Goal: Task Accomplishment & Management: Manage account settings

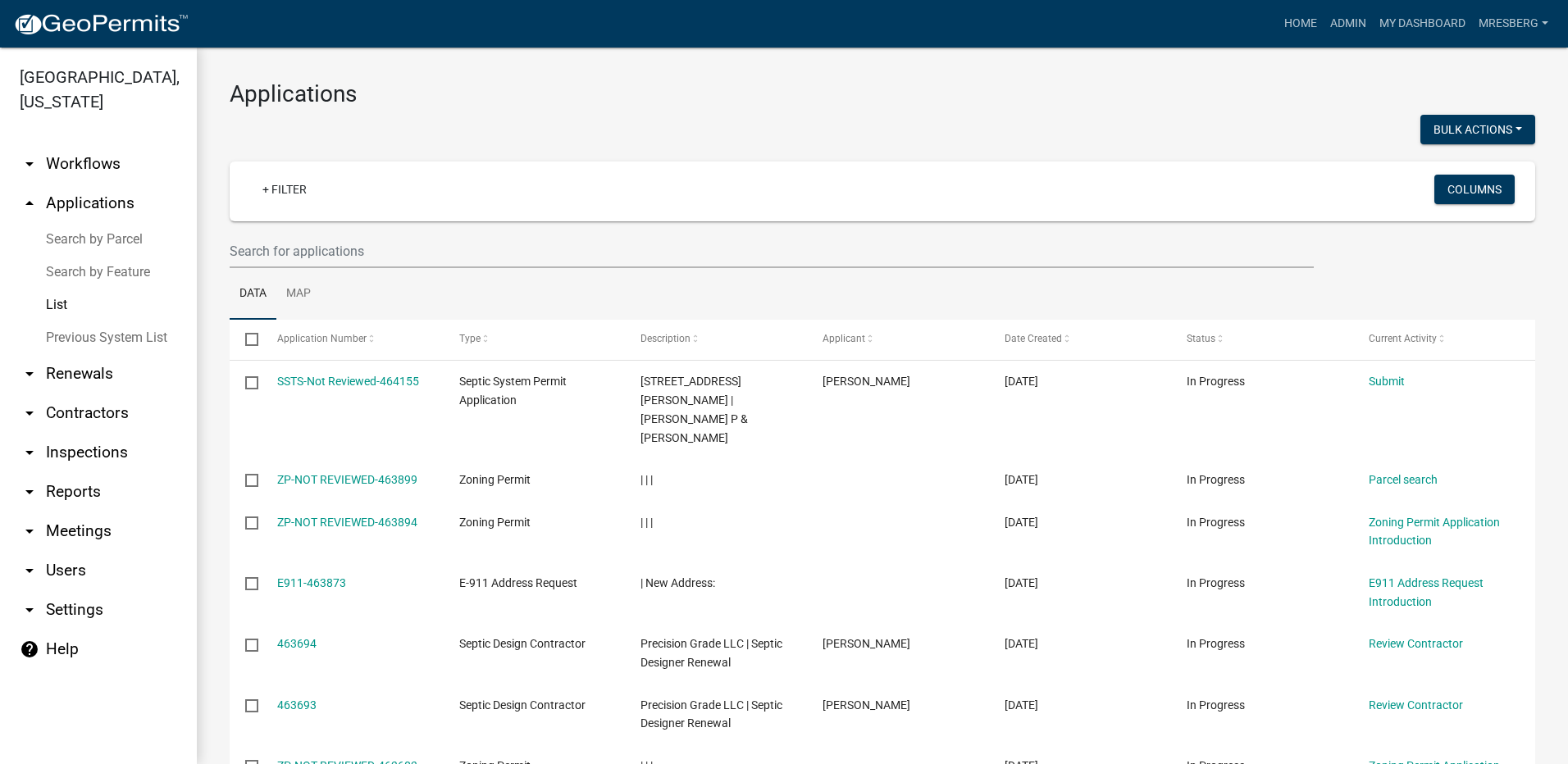
select select "3: 100"
click at [277, 194] on link "+ Filter" at bounding box center [285, 190] width 71 height 29
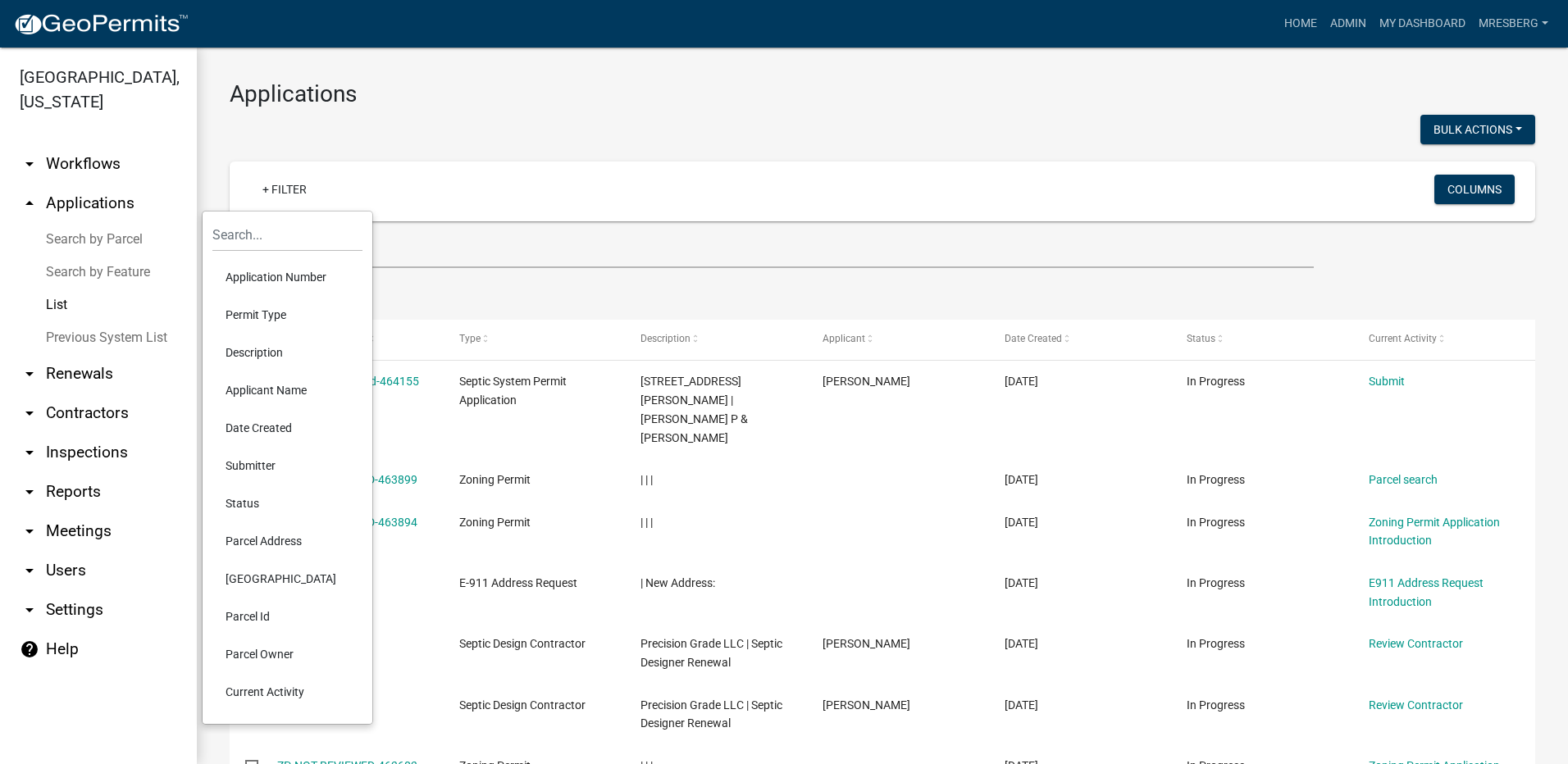
click at [260, 390] on li "Applicant Name" at bounding box center [287, 391] width 150 height 38
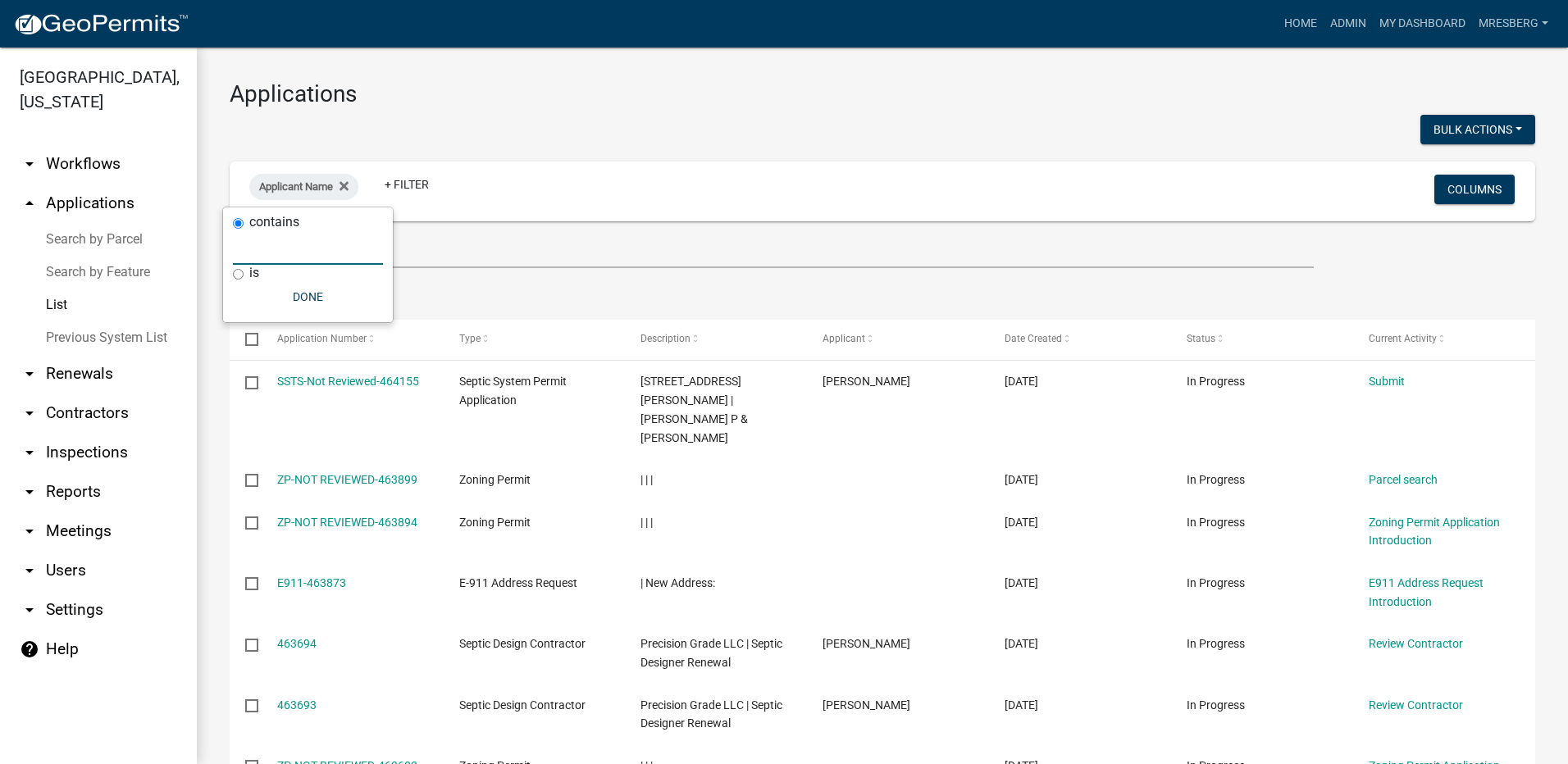
click at [284, 254] on input "text" at bounding box center [308, 247] width 150 height 34
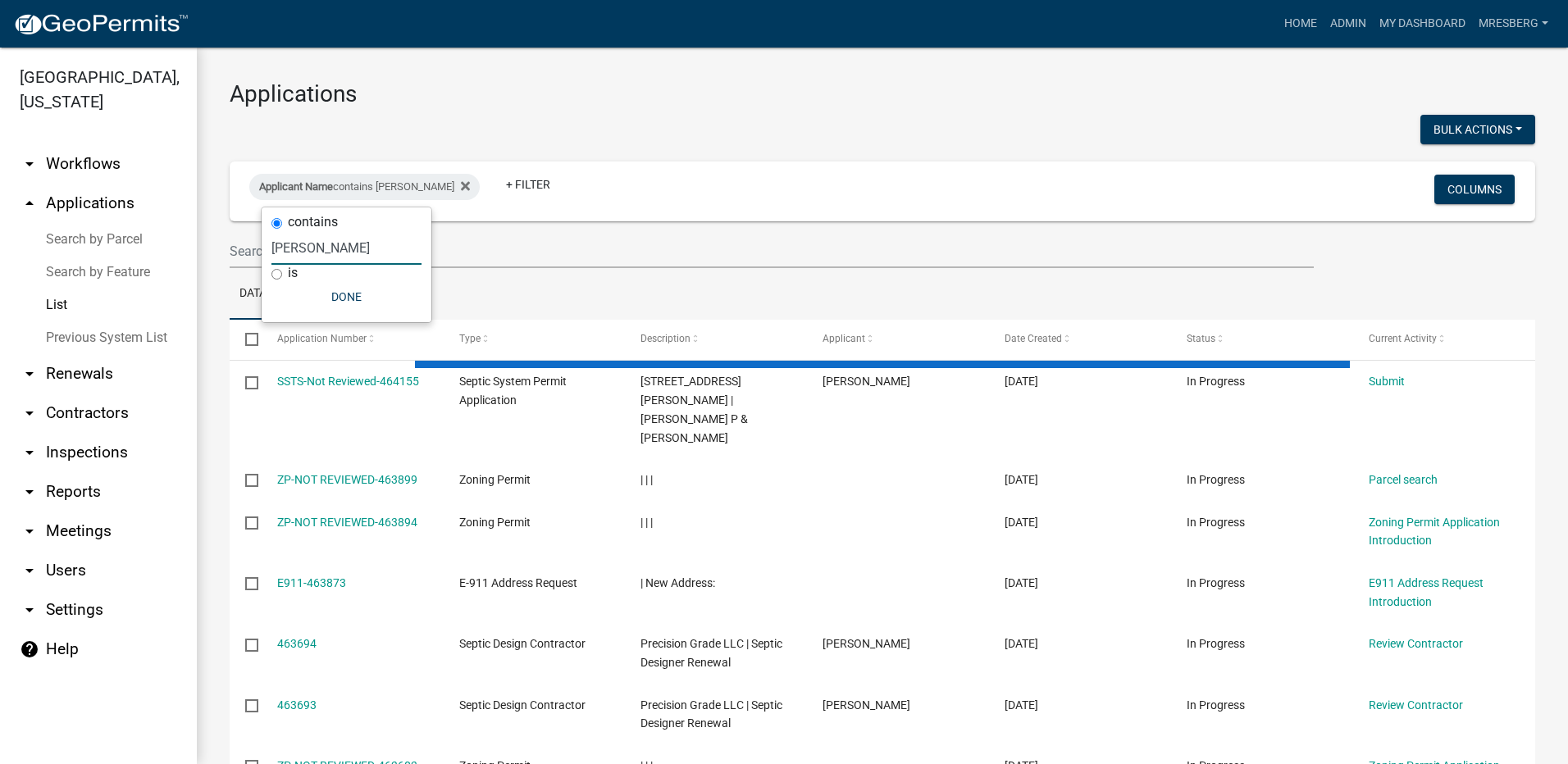
type input "[PERSON_NAME]"
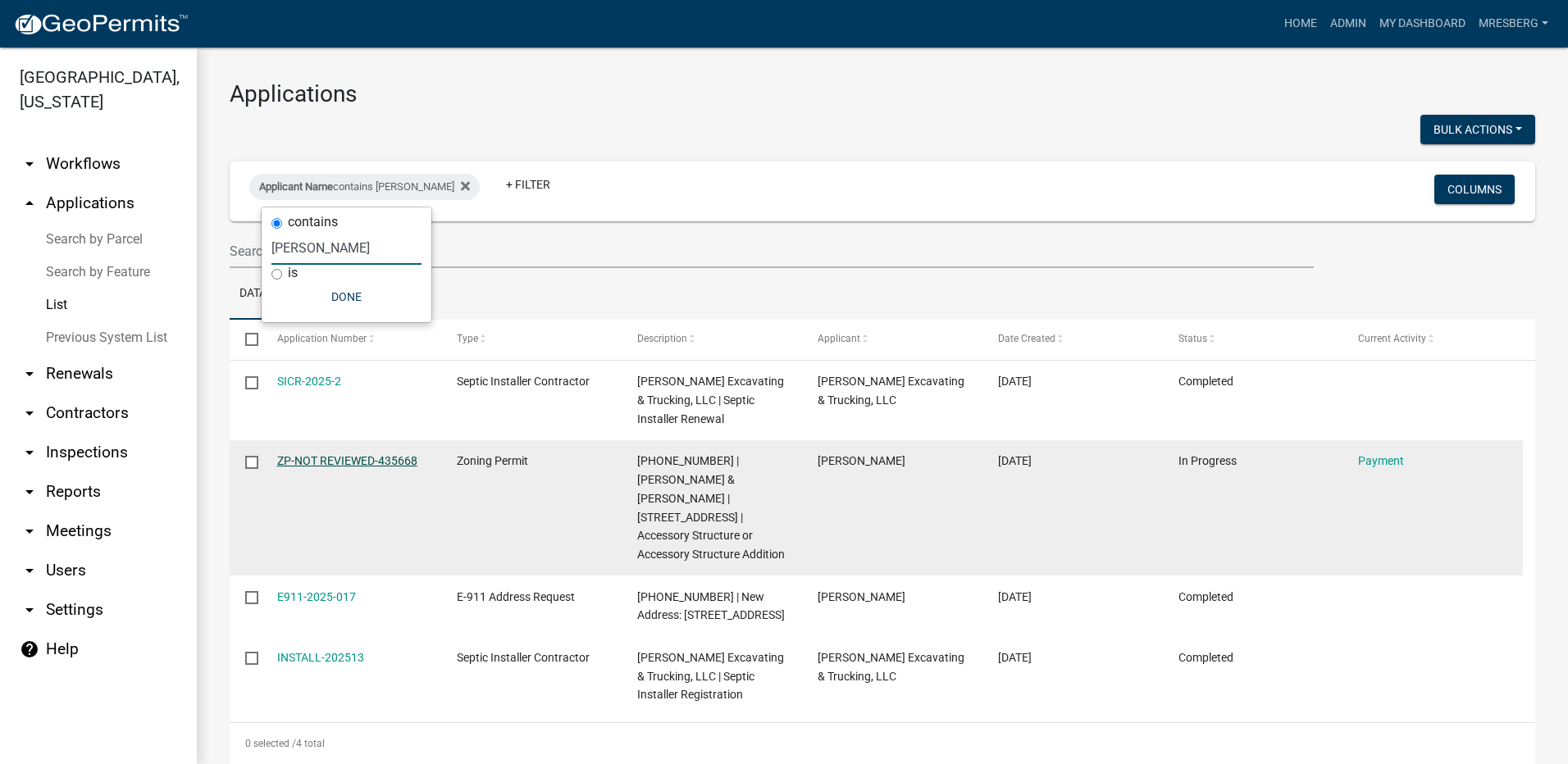
click at [344, 459] on link "ZP-NOT REVIEWED-435668" at bounding box center [347, 460] width 141 height 13
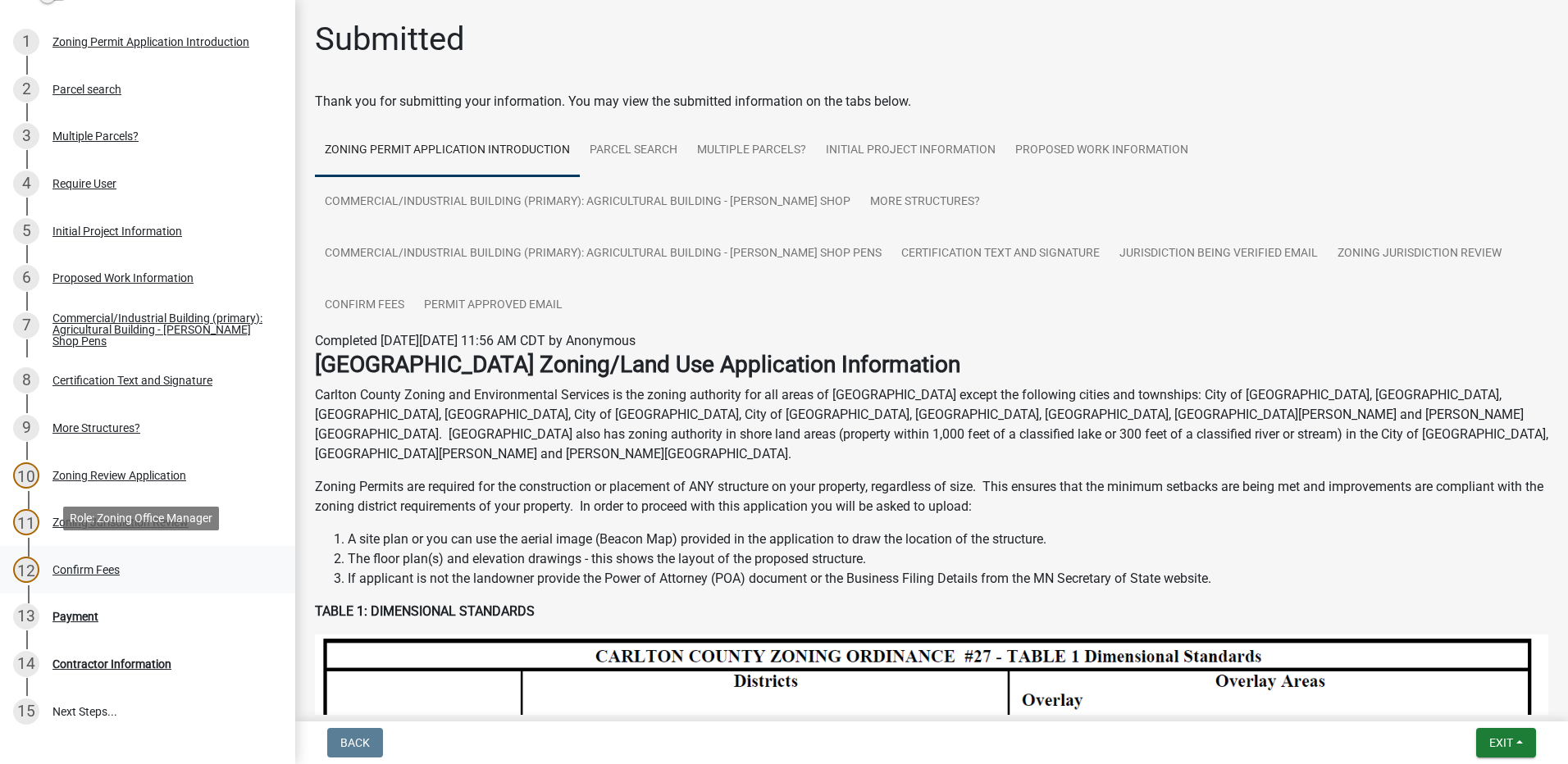
scroll to position [246, 0]
click at [77, 611] on div "Payment" at bounding box center [75, 616] width 46 height 11
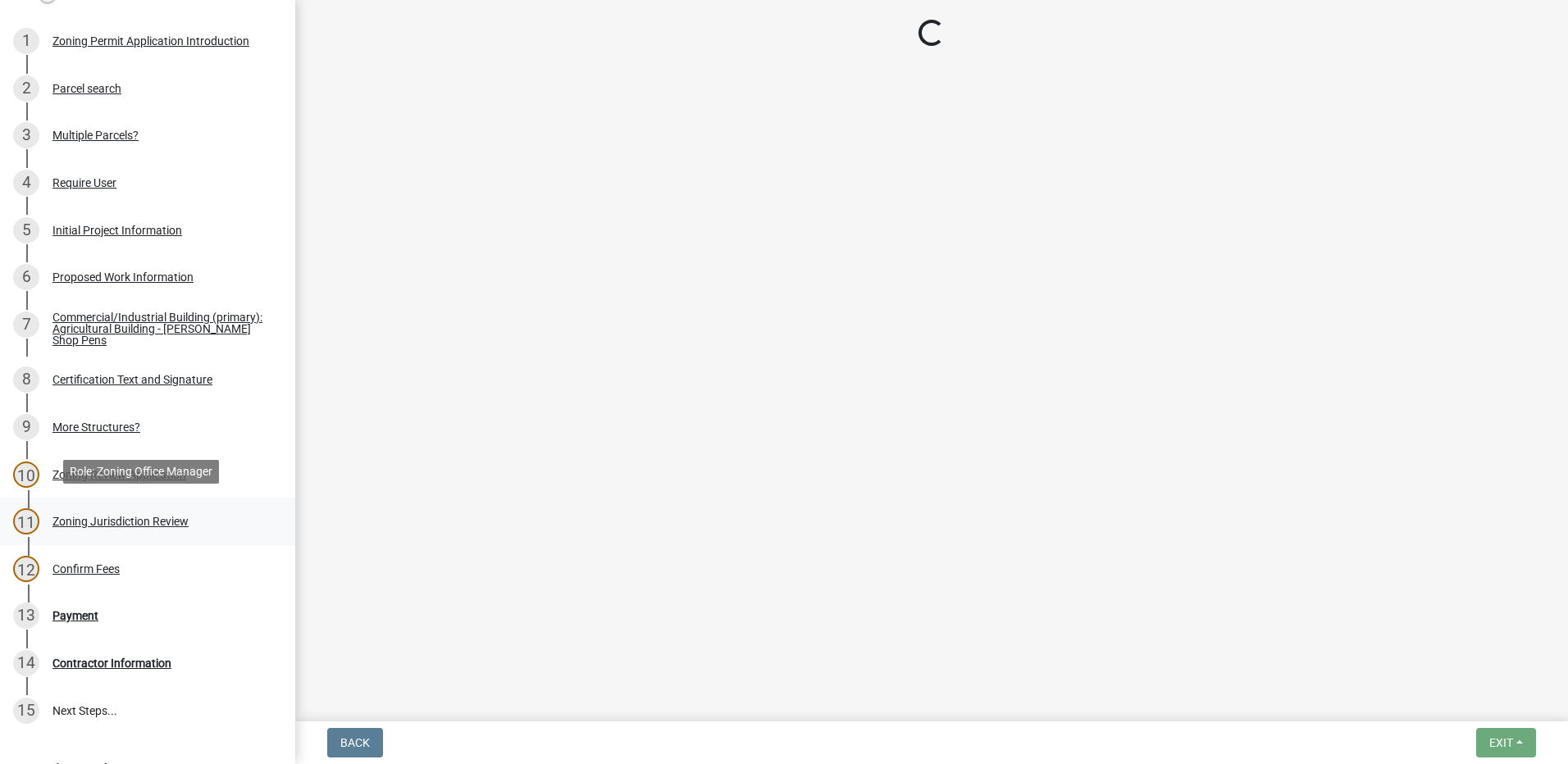
select select "3: 3"
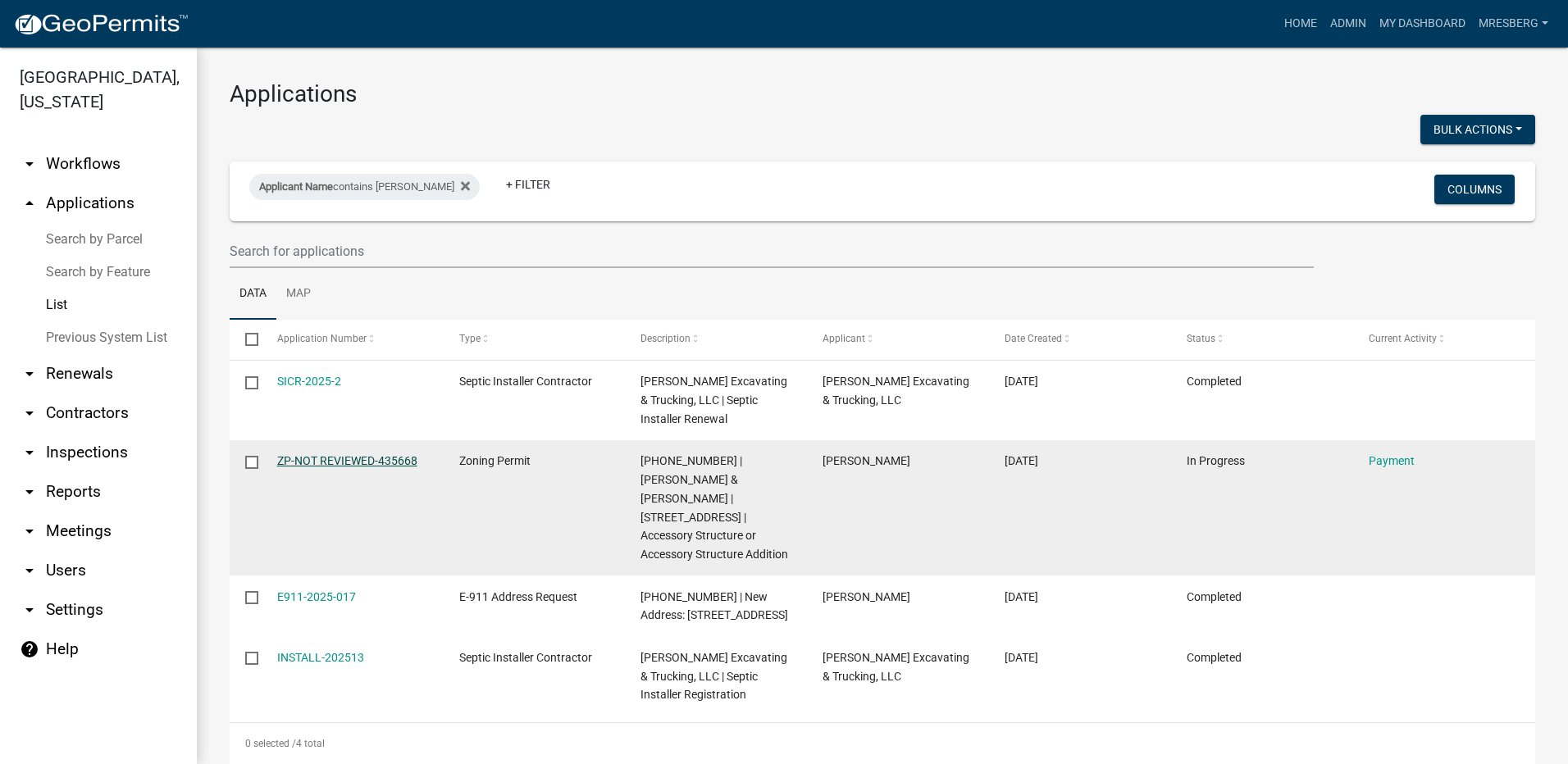
click at [308, 459] on link "ZP-NOT REVIEWED-435668" at bounding box center [347, 460] width 141 height 13
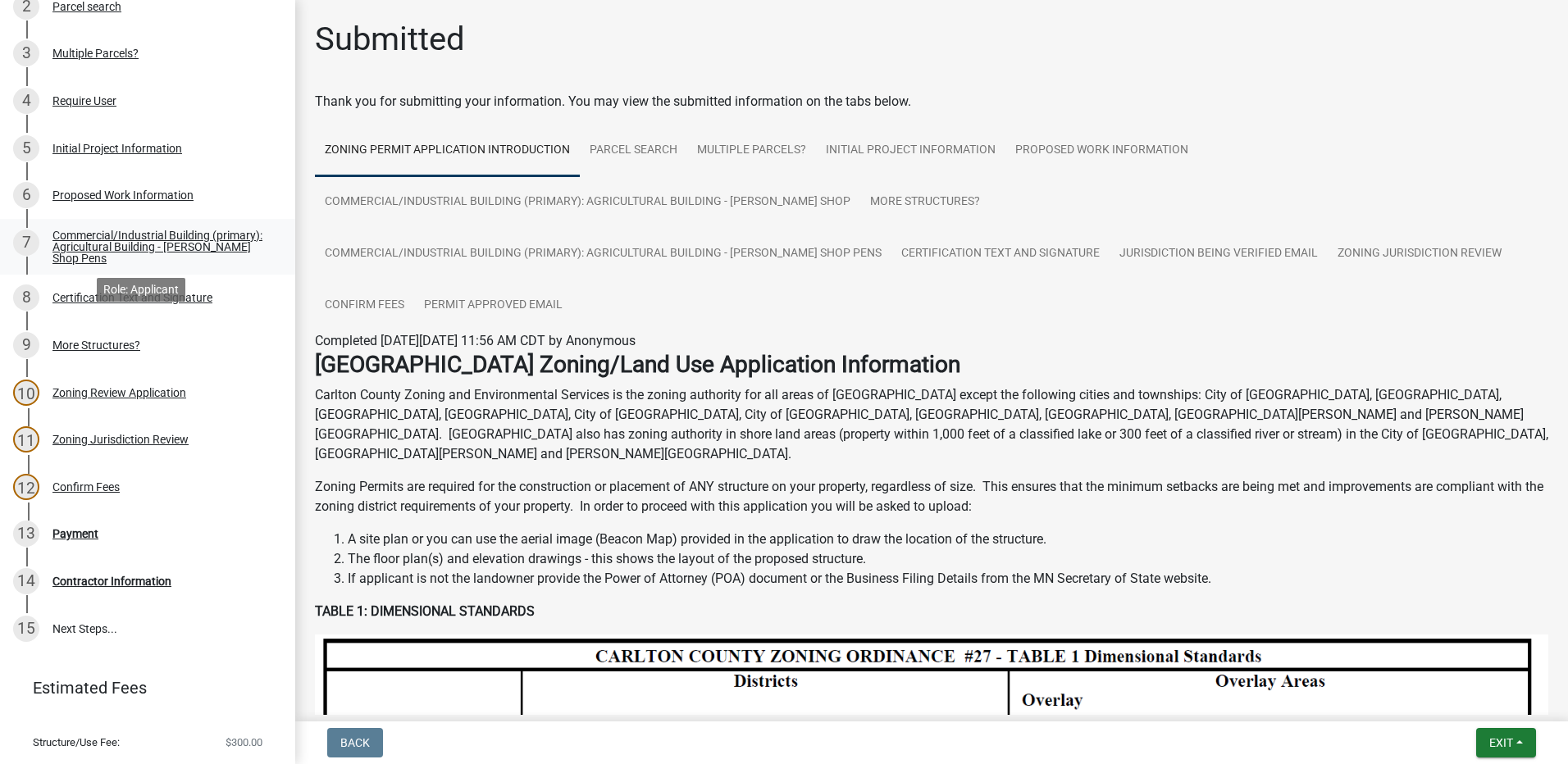
scroll to position [363, 0]
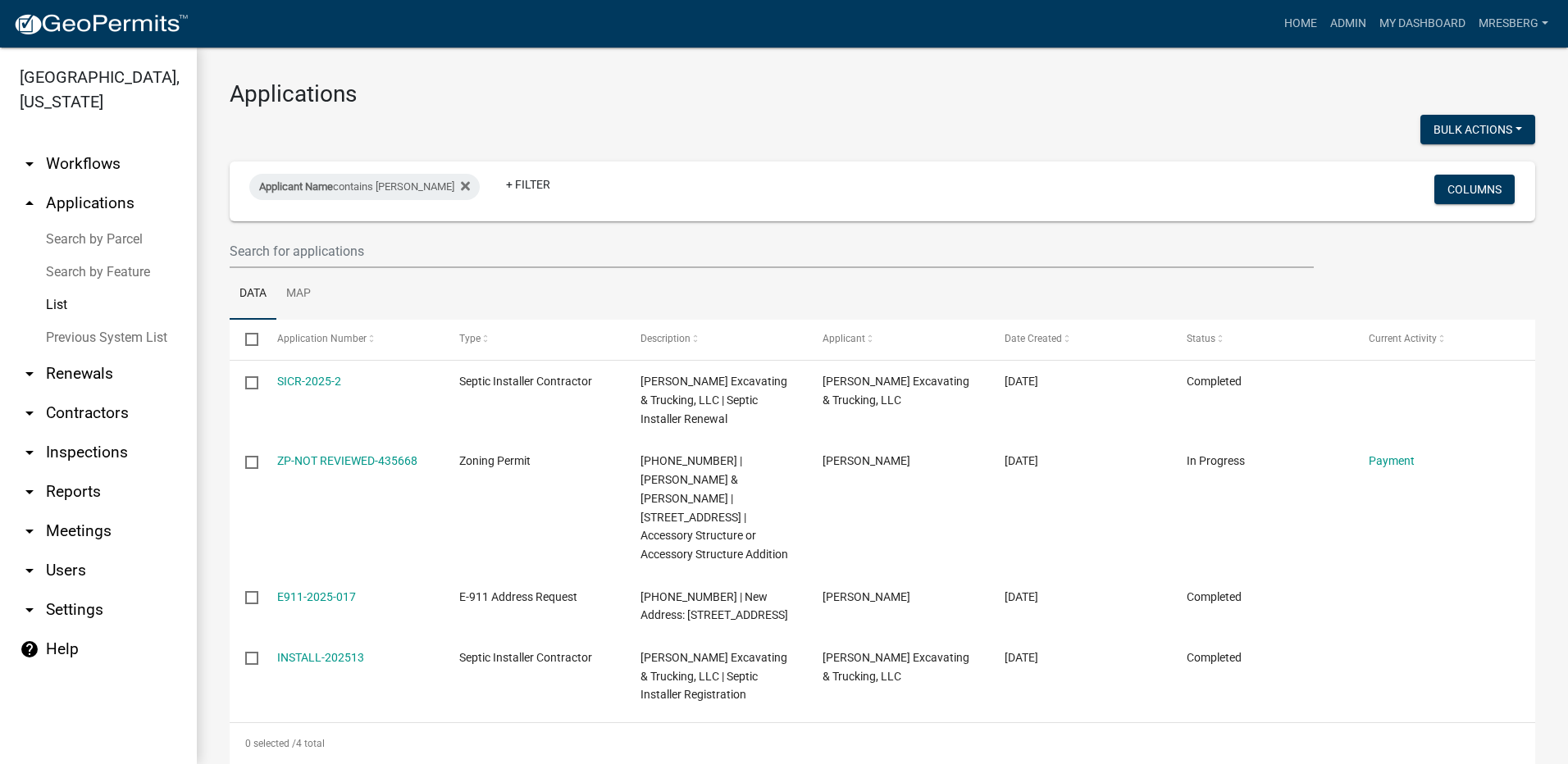
click at [56, 303] on link "List" at bounding box center [98, 305] width 197 height 33
click at [428, 182] on div "Applicant Name contains [PERSON_NAME]" at bounding box center [364, 187] width 230 height 26
click at [461, 185] on icon at bounding box center [465, 185] width 9 height 9
select select "3: 100"
